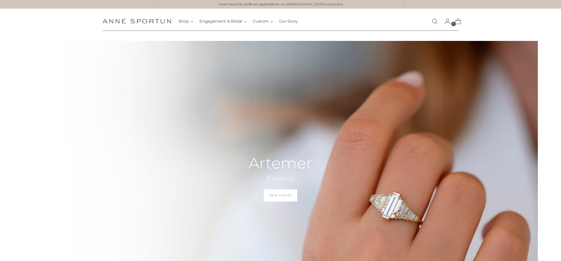
scroll to position [0, 0]
click at [434, 21] on link "Open search modal" at bounding box center [434, 21] width 10 height 10
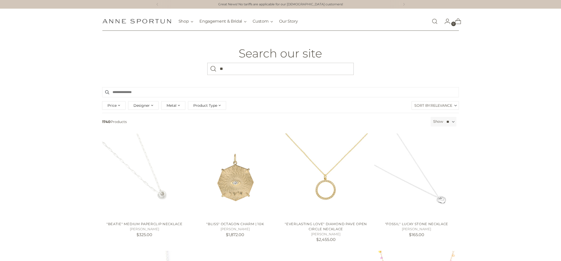
type input "*"
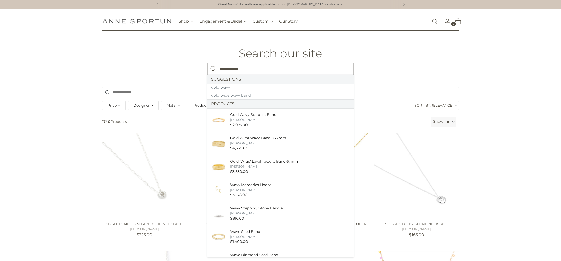
type input "**********"
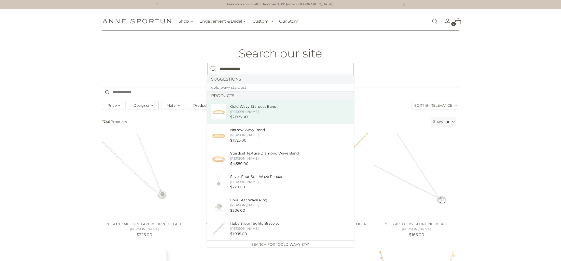
click at [244, 112] on div "[PERSON_NAME]" at bounding box center [253, 111] width 46 height 5
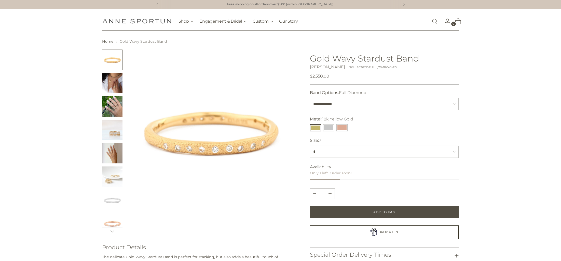
click at [314, 130] on button "18k Yellow Gold" at bounding box center [315, 127] width 11 height 7
click at [328, 128] on button "14k White Gold" at bounding box center [328, 127] width 11 height 7
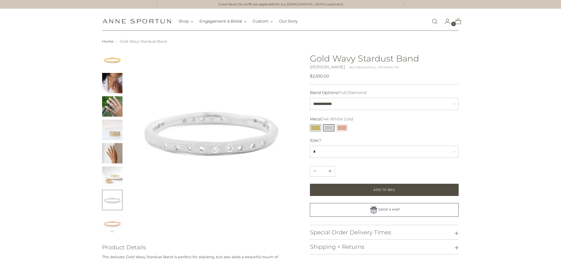
click at [313, 127] on button "18k Yellow Gold" at bounding box center [315, 127] width 11 height 7
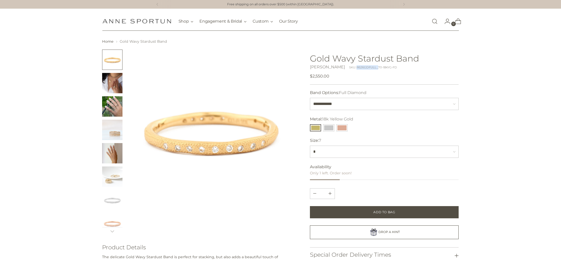
drag, startPoint x: 351, startPoint y: 68, endPoint x: 374, endPoint y: 68, distance: 23.4
click at [373, 68] on div "SKU: R626GDFULL_70-18KYG-FD" at bounding box center [373, 67] width 48 height 4
drag, startPoint x: 405, startPoint y: 68, endPoint x: 389, endPoint y: 68, distance: 16.6
click at [402, 68] on div "Anne Sportun SKU: R626GDFULL_70-18KYG-FD" at bounding box center [384, 67] width 149 height 6
click at [328, 130] on button "14k White Gold" at bounding box center [328, 127] width 11 height 7
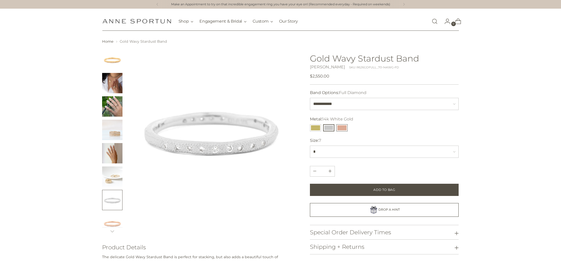
click at [343, 130] on button "14k Rose Gold" at bounding box center [341, 127] width 11 height 7
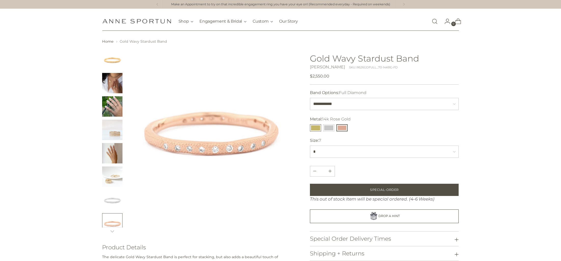
click at [317, 128] on button "18k Yellow Gold" at bounding box center [315, 127] width 11 height 7
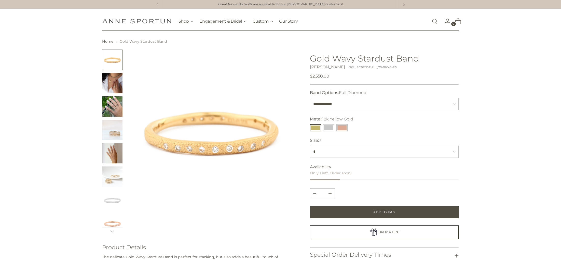
click at [351, 75] on div "Regular price $2,550.00 Unit price / per" at bounding box center [384, 76] width 149 height 6
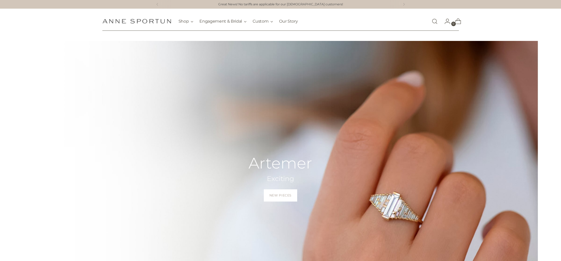
click at [435, 22] on link "Open search modal" at bounding box center [434, 21] width 10 height 10
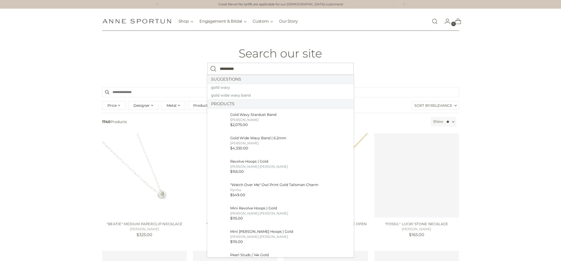
type input "*********"
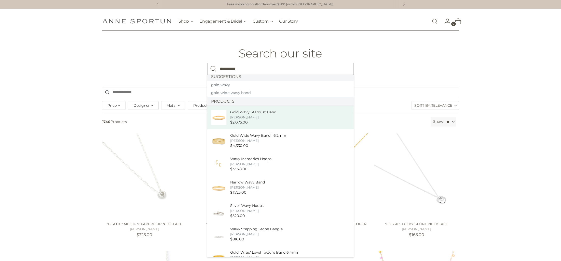
scroll to position [4, 0]
click at [257, 115] on div "[PERSON_NAME]" at bounding box center [253, 115] width 46 height 5
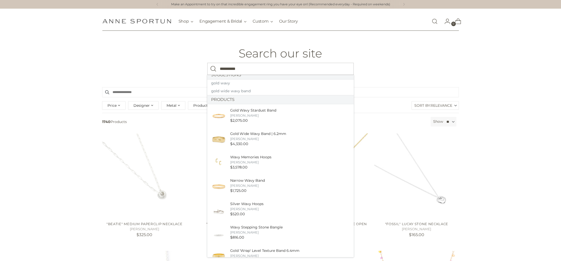
scroll to position [7, 0]
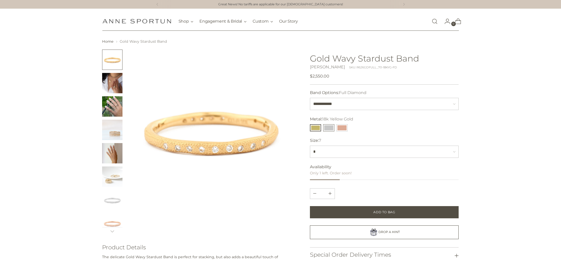
click at [330, 128] on button "14k White Gold" at bounding box center [328, 127] width 11 height 7
